Goal: Information Seeking & Learning: Learn about a topic

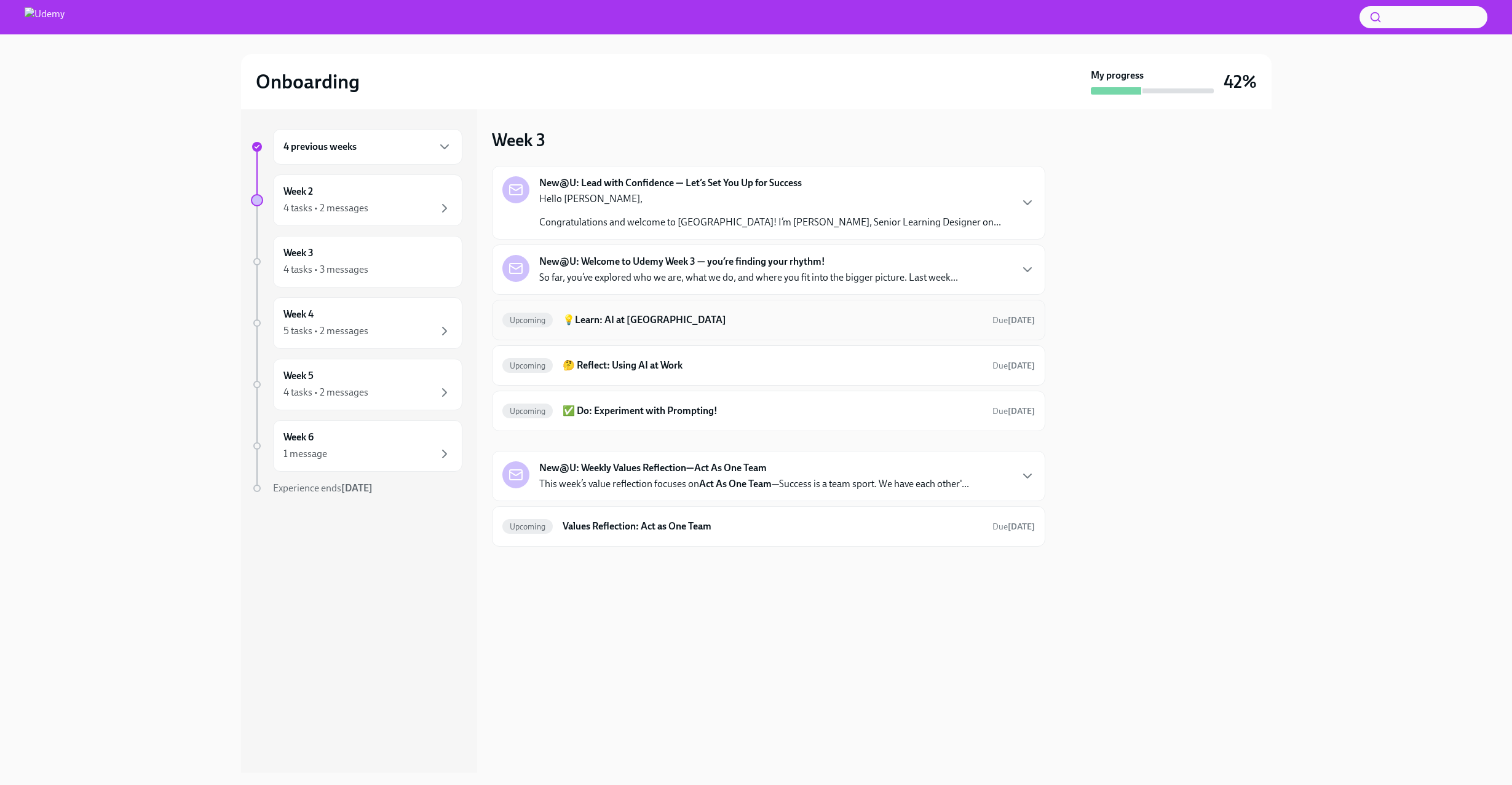
click at [652, 330] on div "Upcoming 💡Learn: AI at Udemy Due [DATE]" at bounding box center [768, 320] width 553 height 41
click at [641, 321] on h6 "💡Learn: AI at [GEOGRAPHIC_DATA]" at bounding box center [771, 321] width 419 height 14
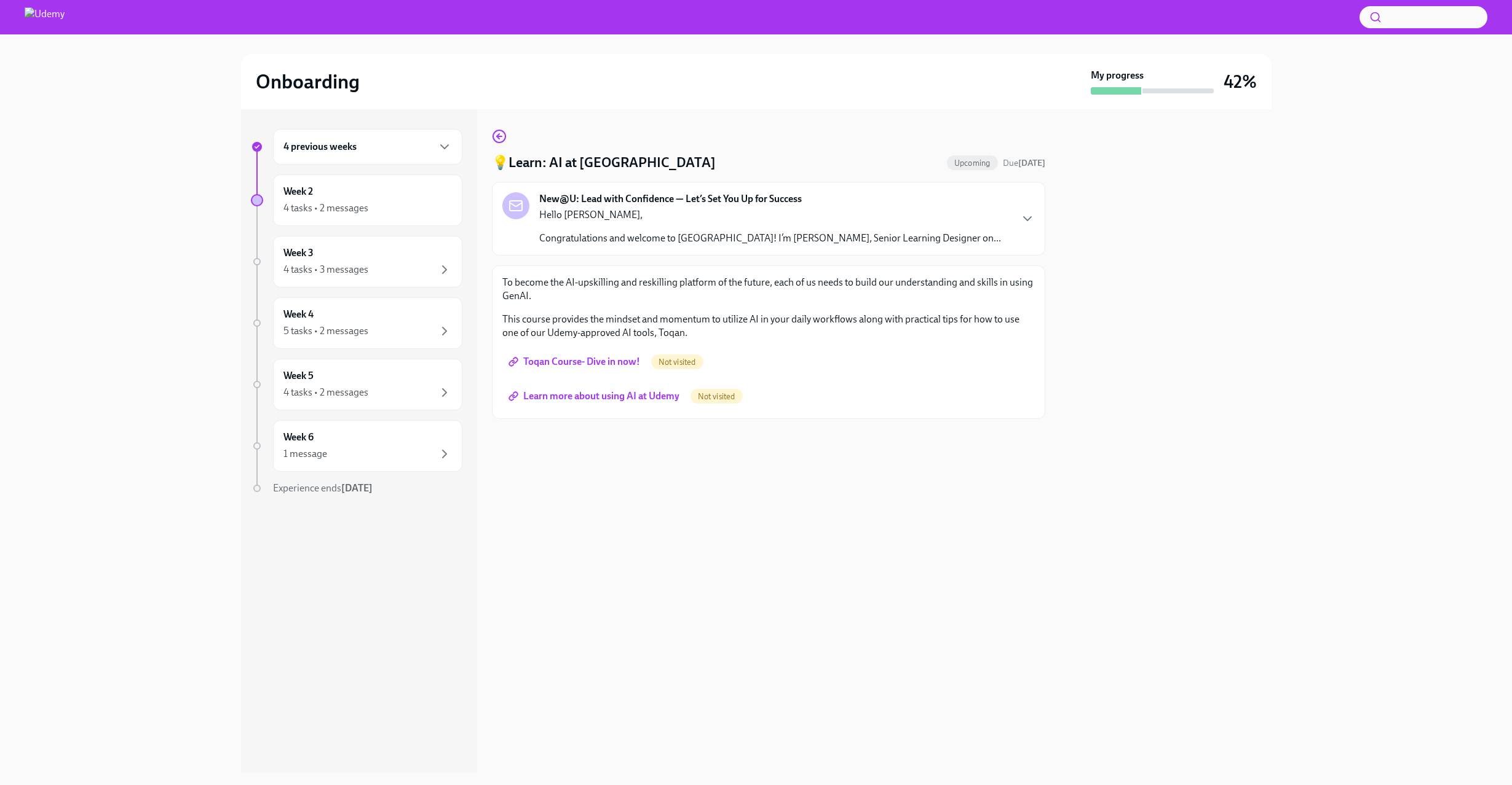
click at [583, 394] on span "Learn more about using AI at Udemy" at bounding box center [594, 396] width 168 height 12
click at [338, 196] on div "Week 2 4 tasks • 2 messages" at bounding box center [367, 200] width 168 height 30
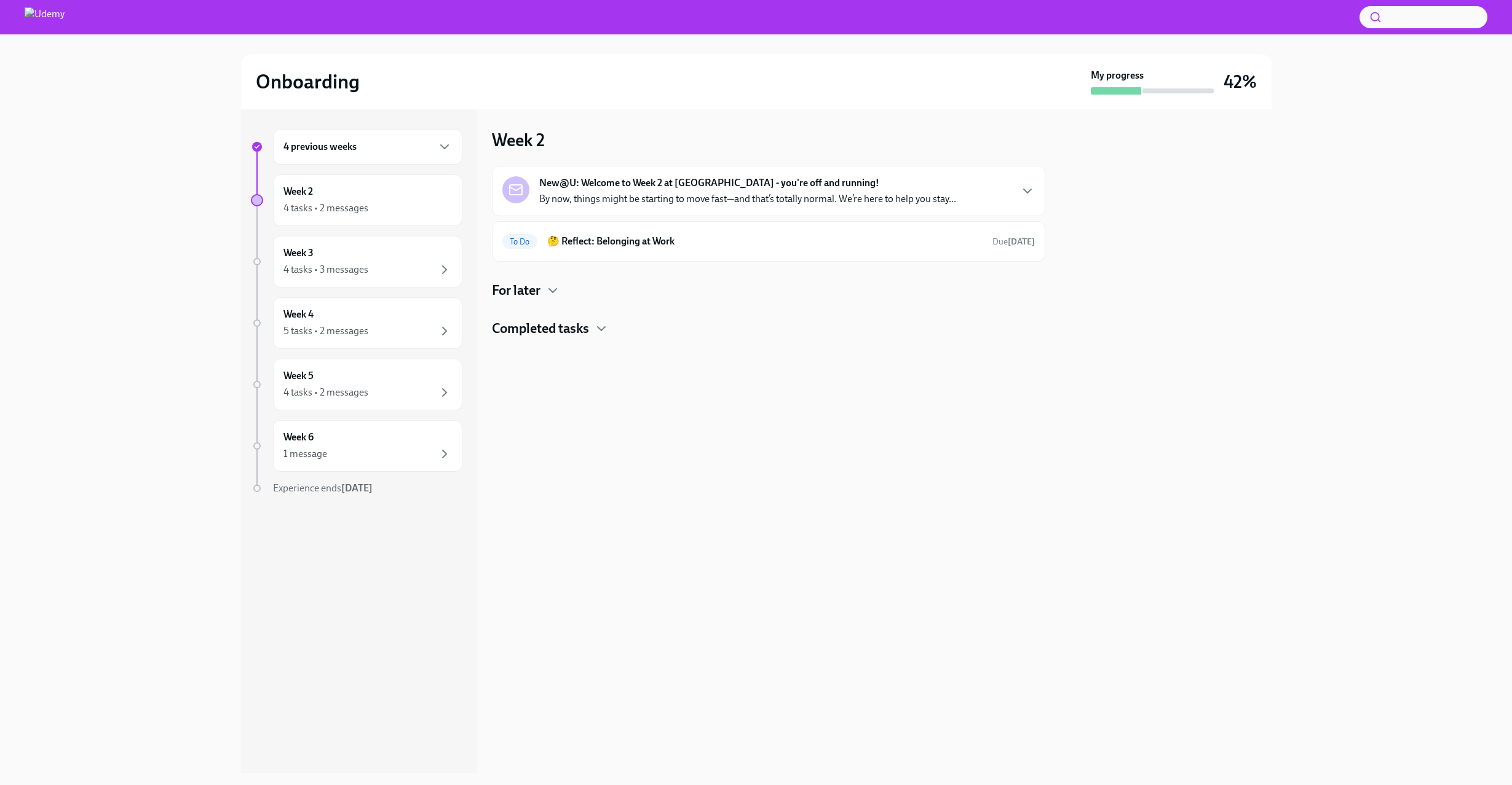
click at [713, 208] on div "New@U: Welcome to Week 2 at [GEOGRAPHIC_DATA] - you're off and running! By now,…" at bounding box center [768, 191] width 553 height 51
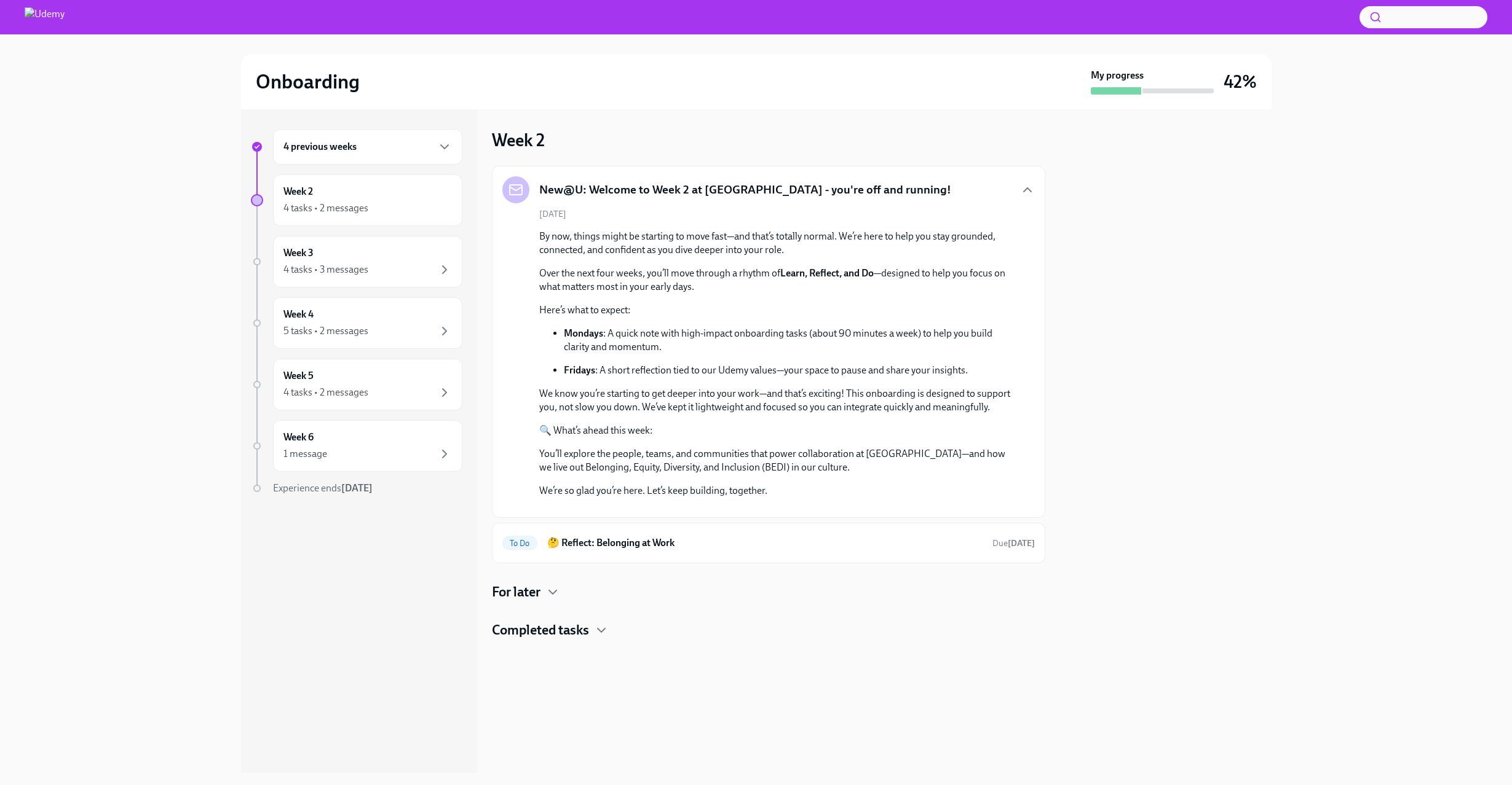
scroll to position [95, 0]
click at [601, 638] on icon "button" at bounding box center [600, 630] width 15 height 15
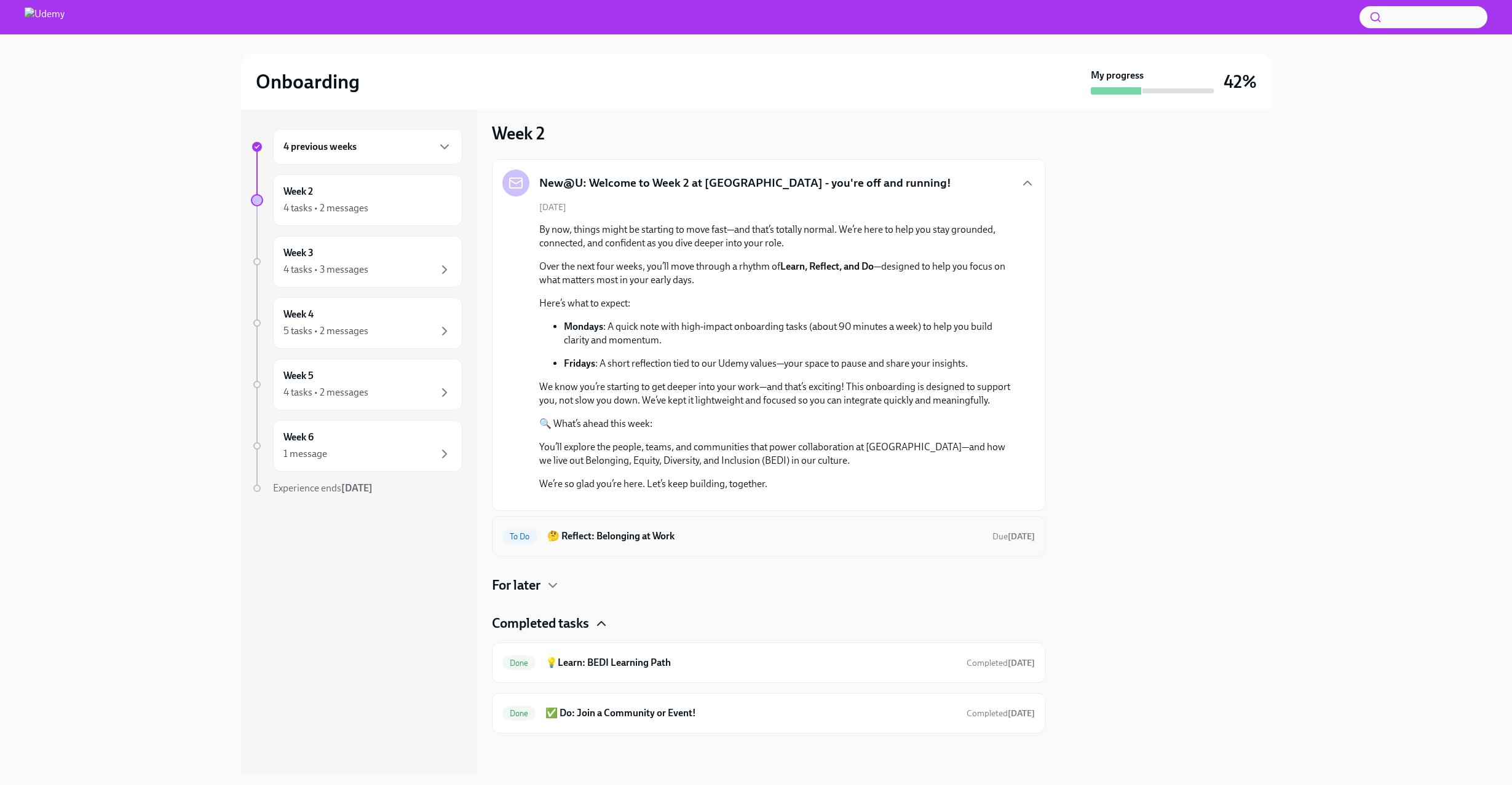
scroll to position [196, 0]
click at [550, 585] on icon "button" at bounding box center [553, 585] width 15 height 15
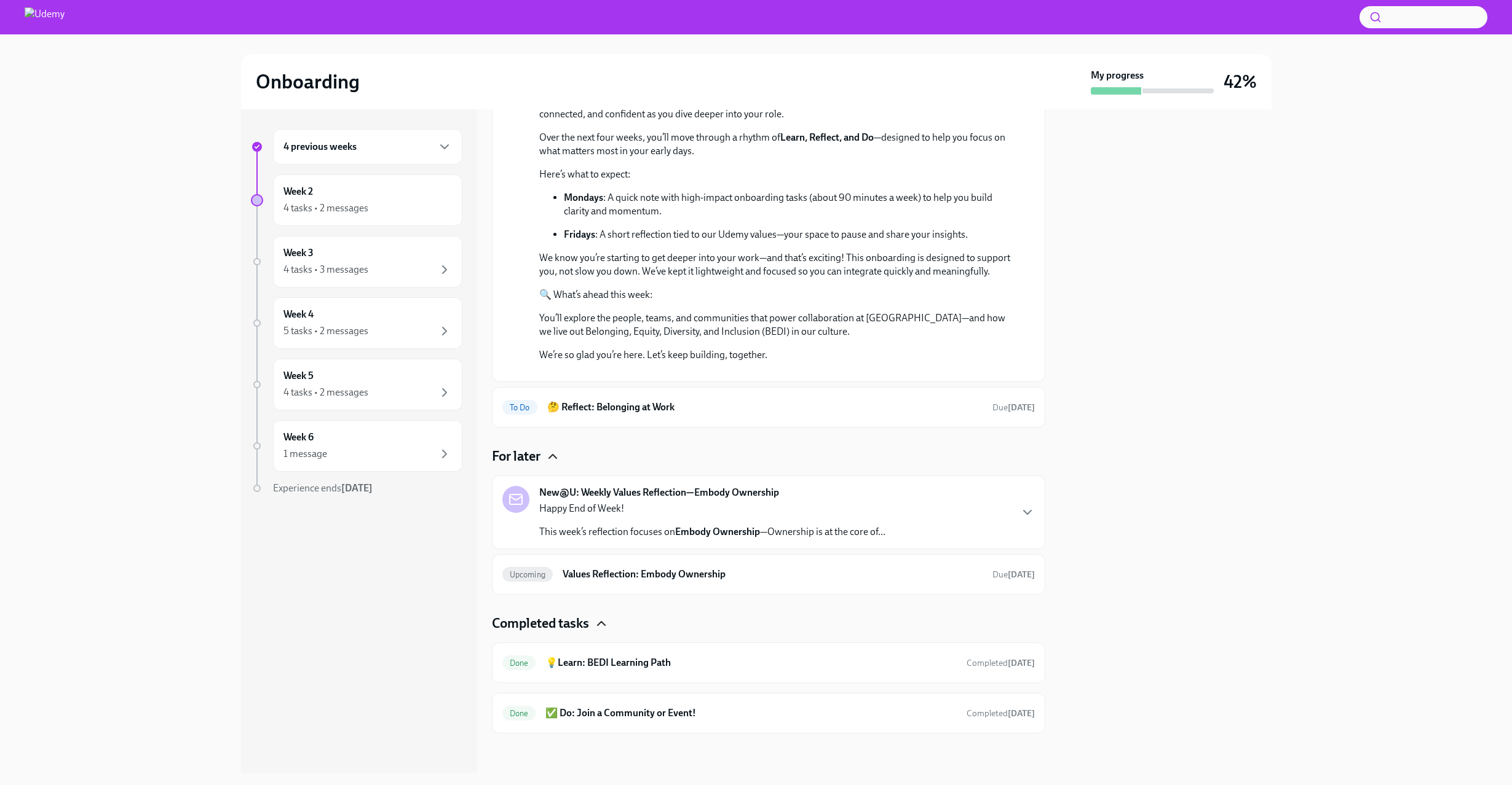
scroll to position [0, 0]
